Goal: Find specific page/section: Find specific page/section

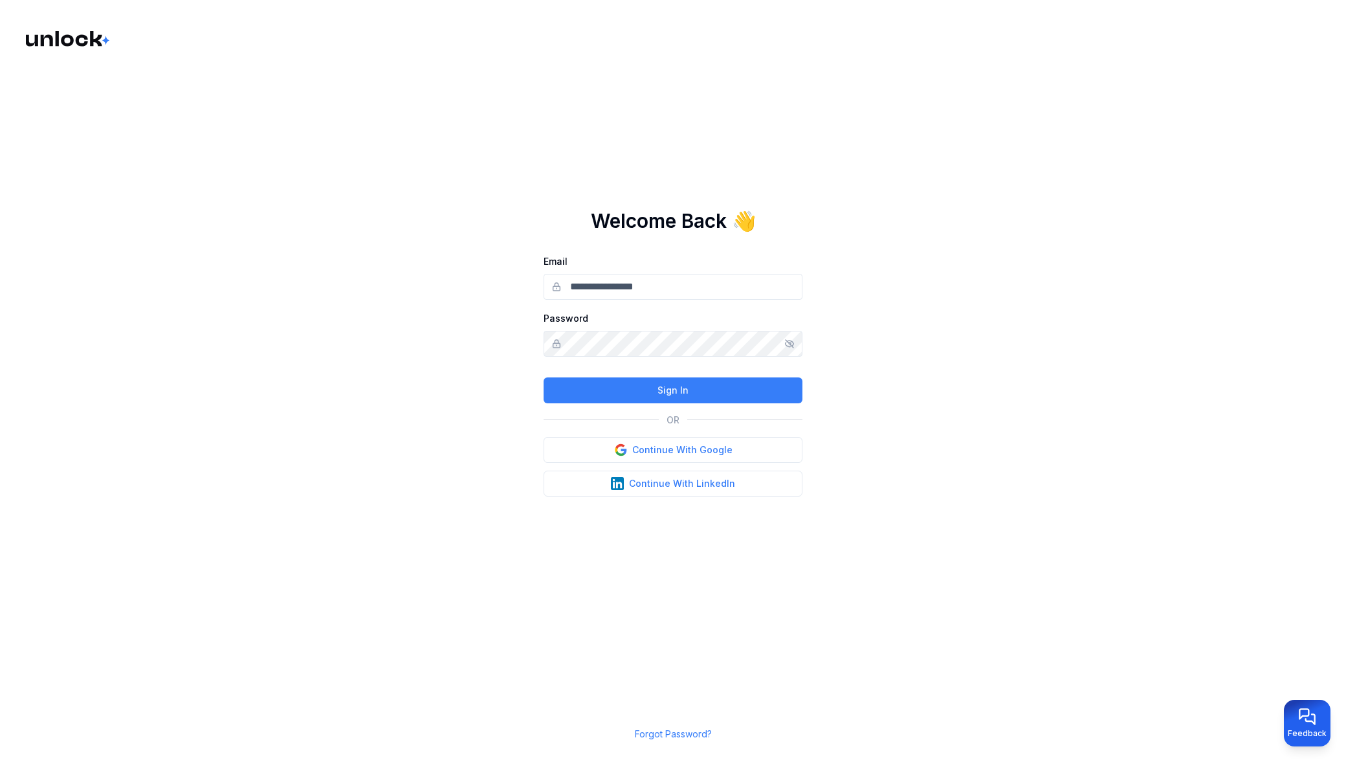
type input "**********"
click at [690, 386] on button "Sign In" at bounding box center [672, 390] width 259 height 26
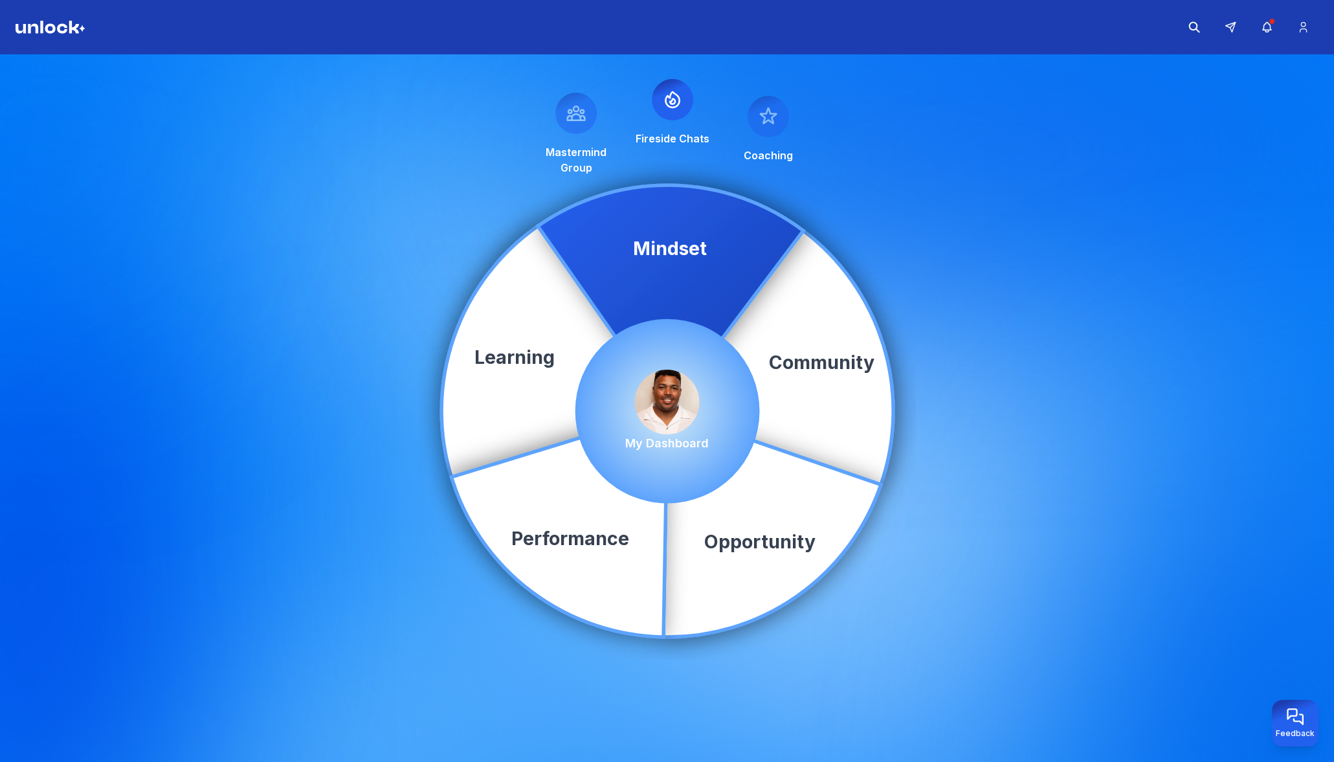
click at [666, 410] on img at bounding box center [667, 401] width 65 height 65
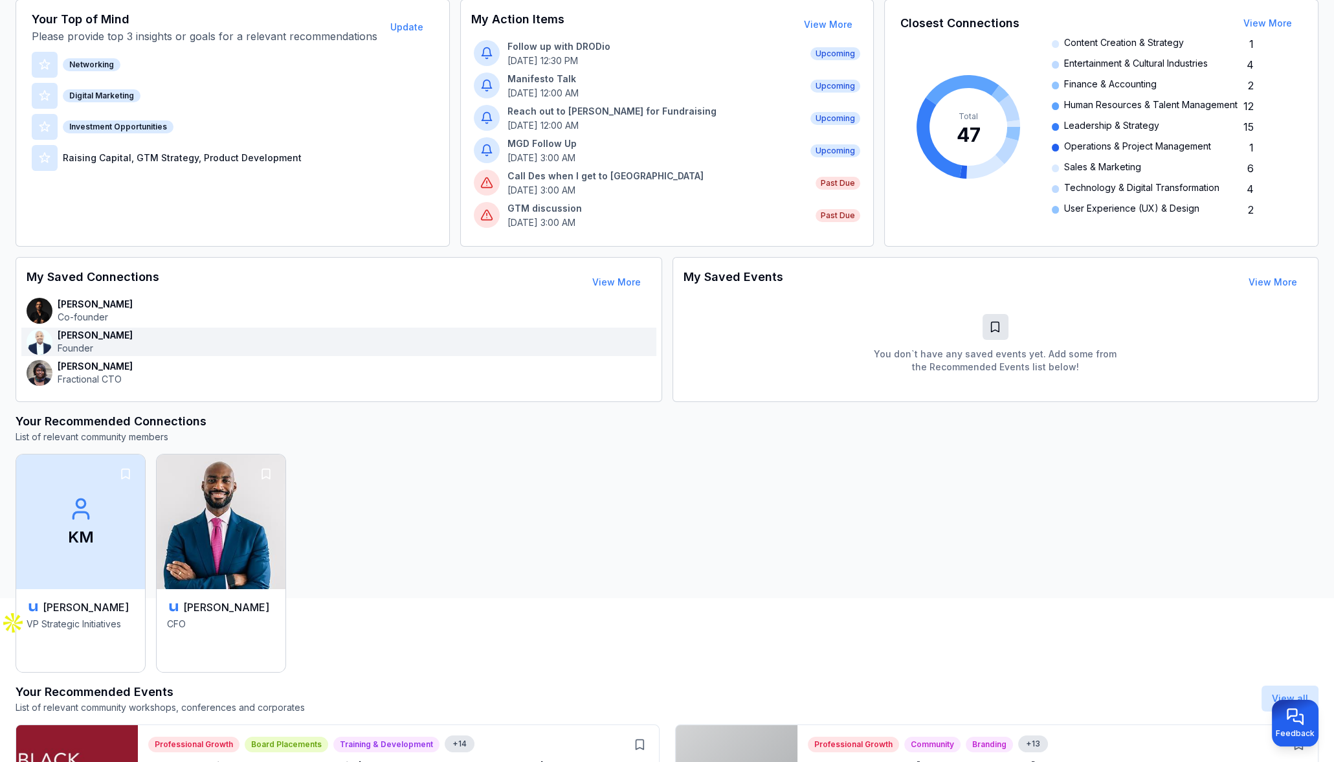
scroll to position [26, 0]
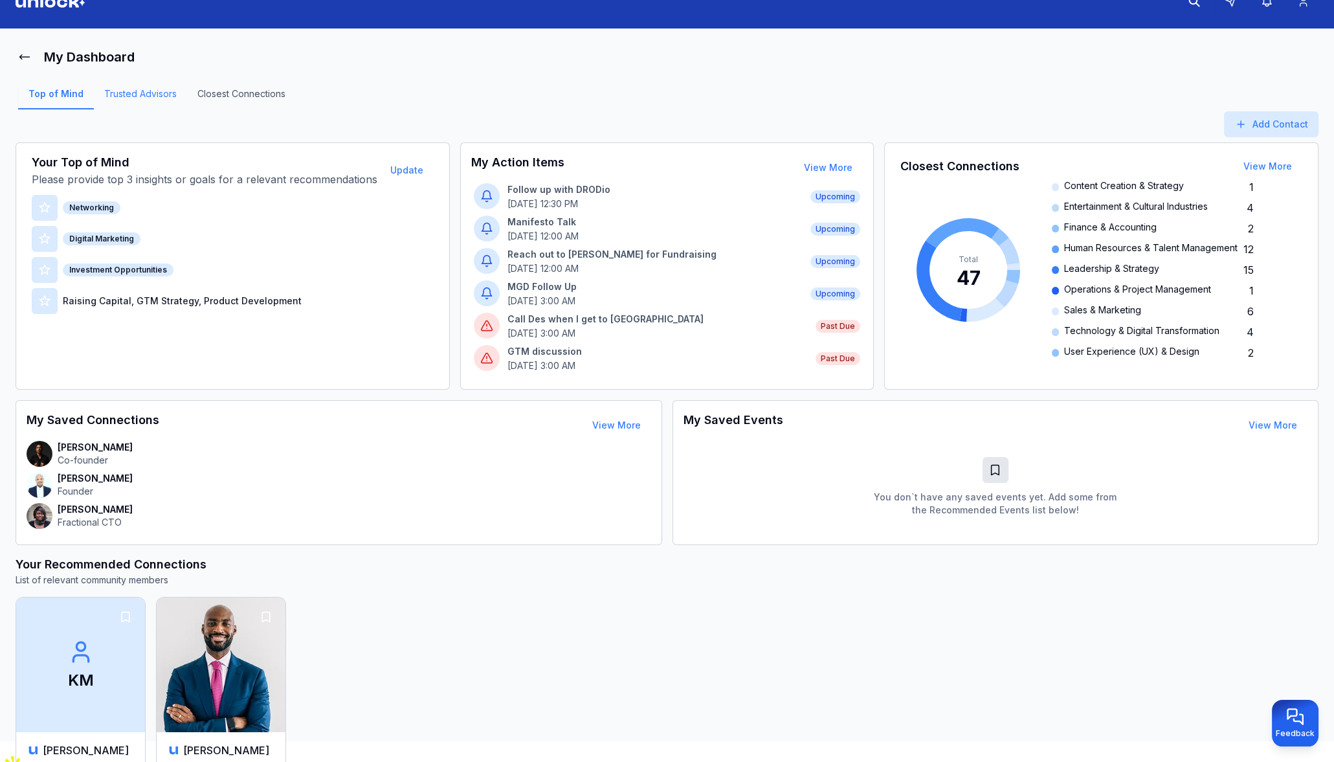
click at [150, 98] on link "Trusted Advisors" at bounding box center [140, 98] width 93 height 22
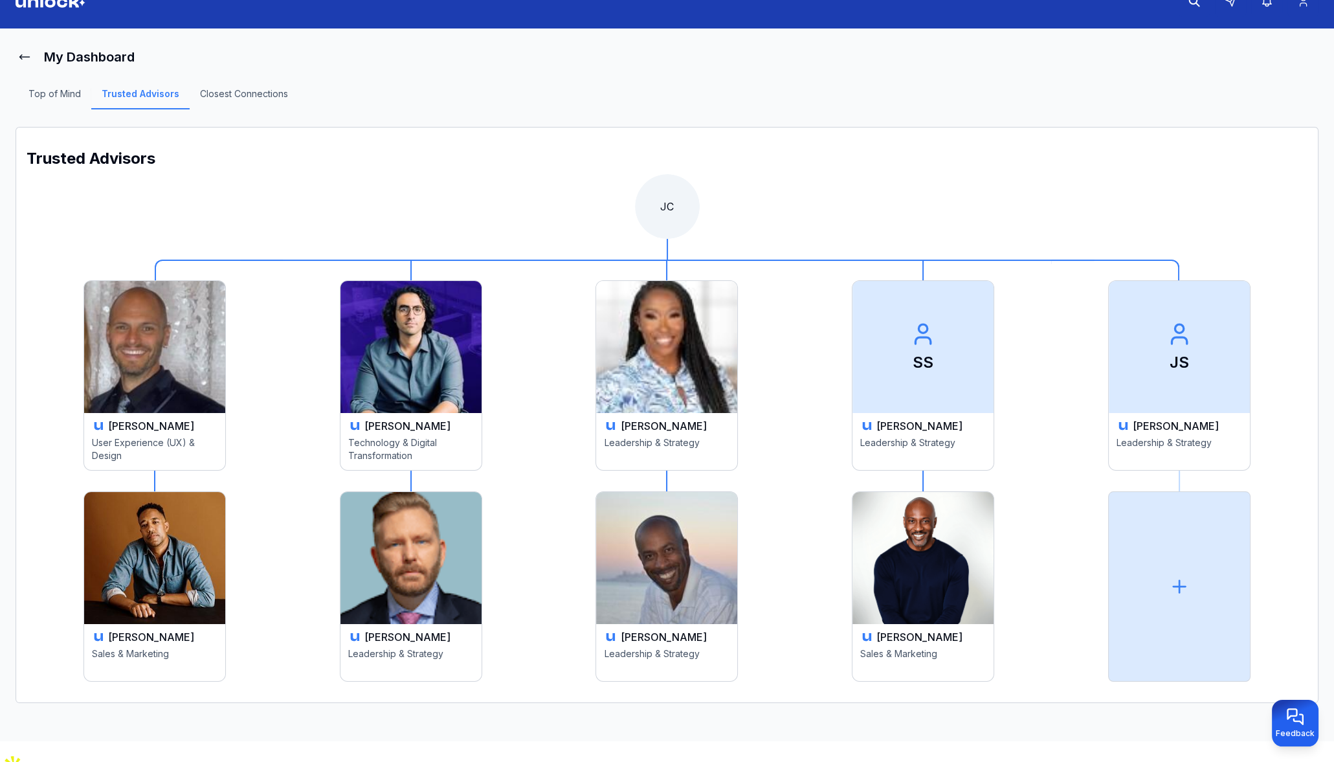
scroll to position [5, 0]
